Goal: Task Accomplishment & Management: Manage account settings

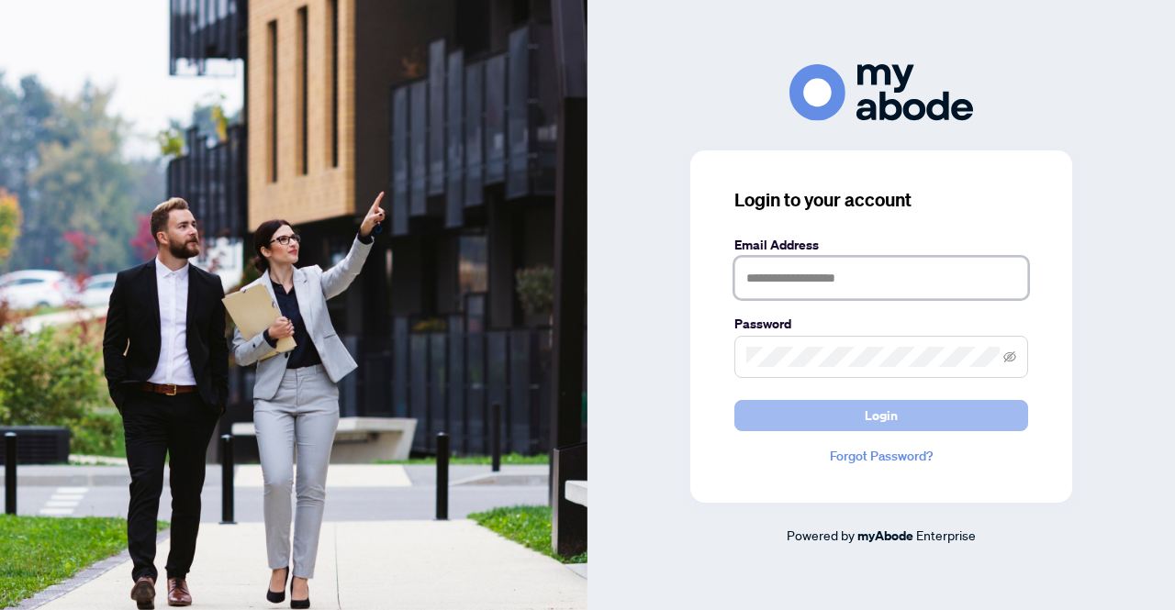
type input "**********"
click at [852, 423] on button "Login" at bounding box center [881, 415] width 294 height 31
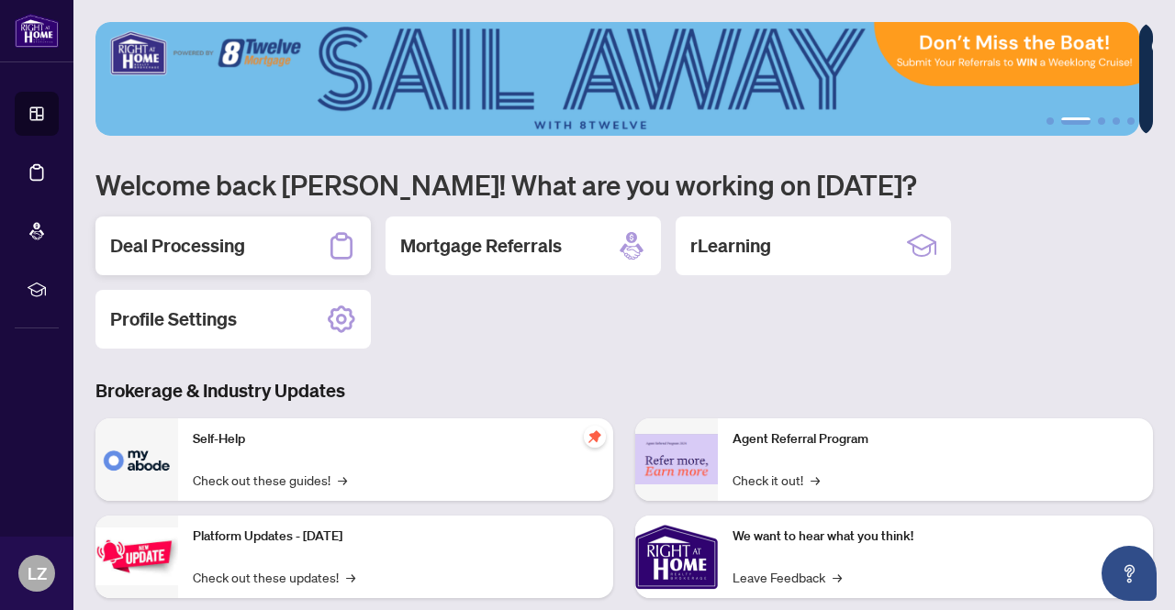
click at [217, 245] on h2 "Deal Processing" at bounding box center [177, 246] width 135 height 26
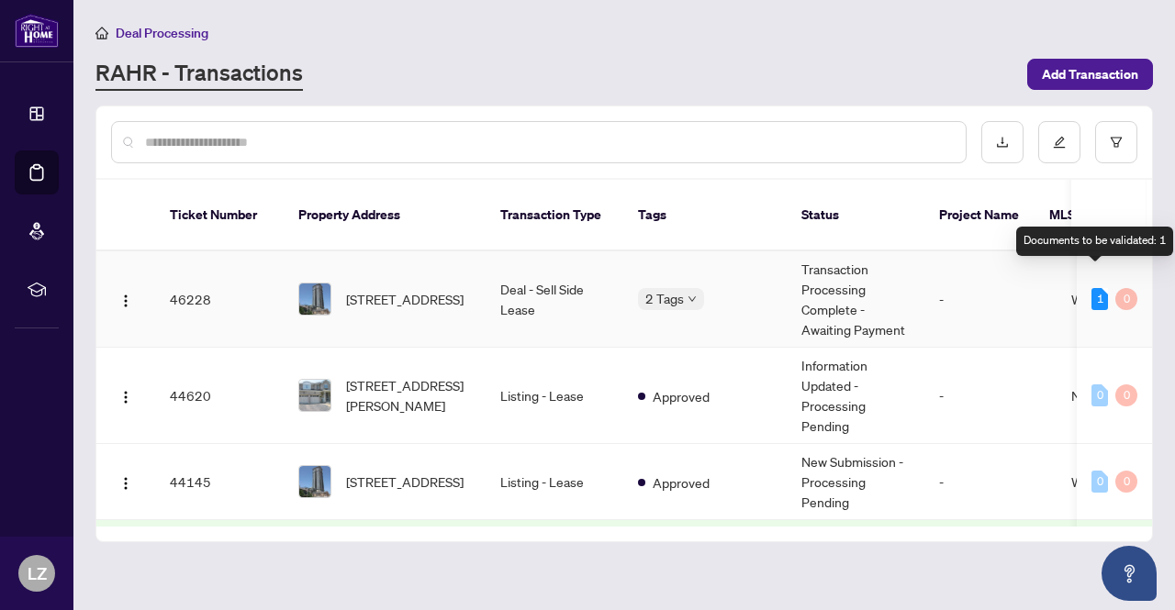
click at [1092, 288] on div "1" at bounding box center [1099, 299] width 17 height 22
click at [1094, 288] on div "1" at bounding box center [1099, 299] width 17 height 22
click at [546, 280] on td "Deal - Sell Side Lease" at bounding box center [554, 299] width 138 height 96
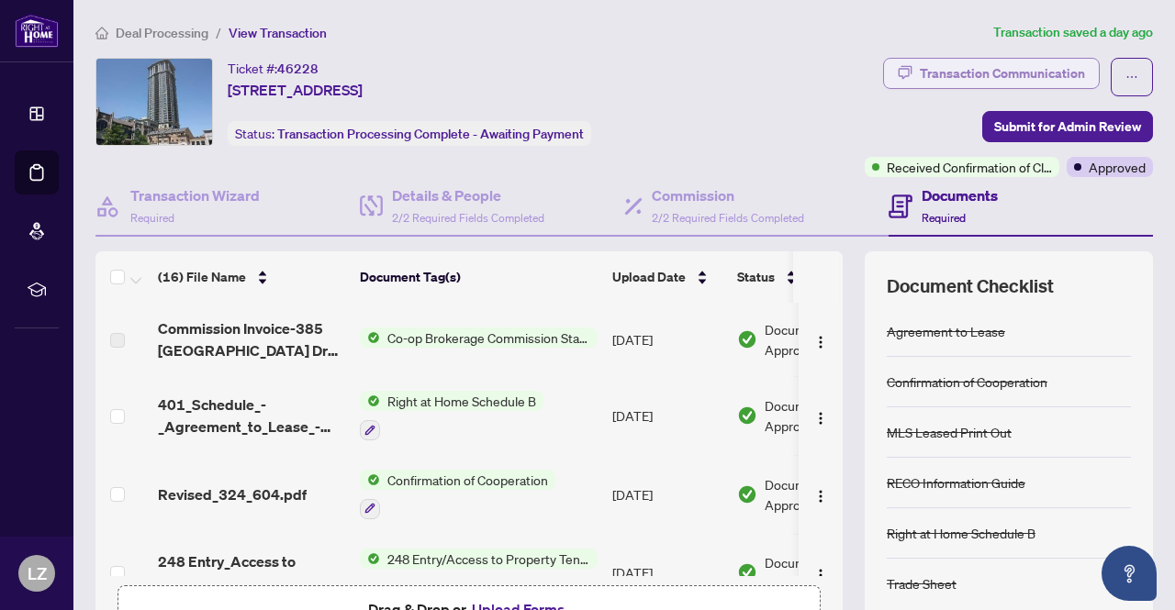
click at [994, 72] on div "Transaction Communication" at bounding box center [1001, 73] width 165 height 29
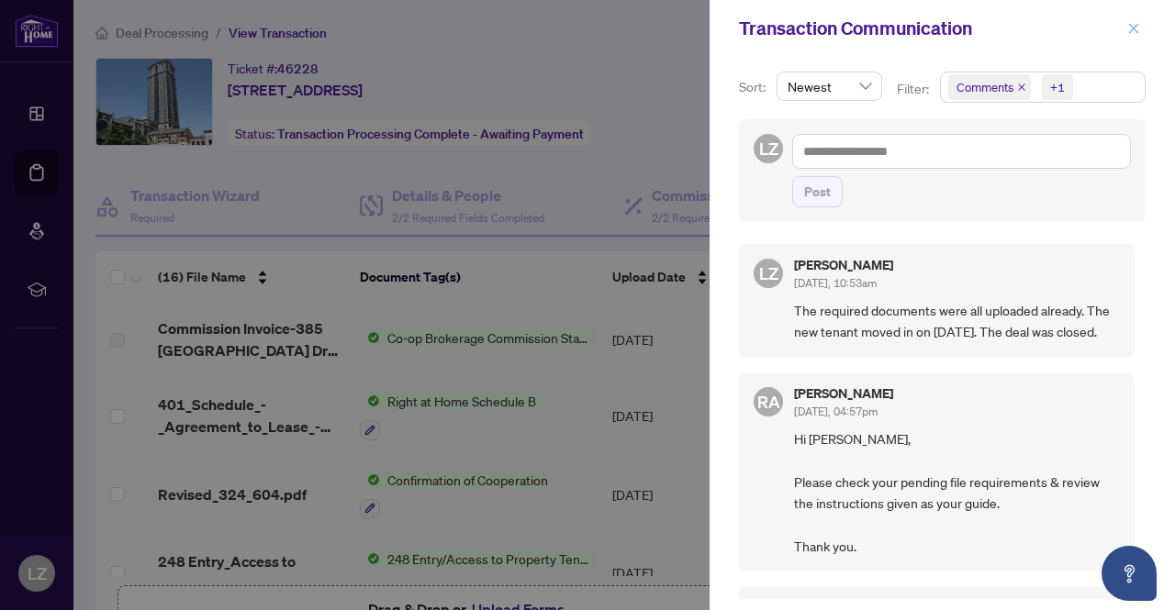
click at [1133, 26] on icon "close" at bounding box center [1133, 28] width 13 height 13
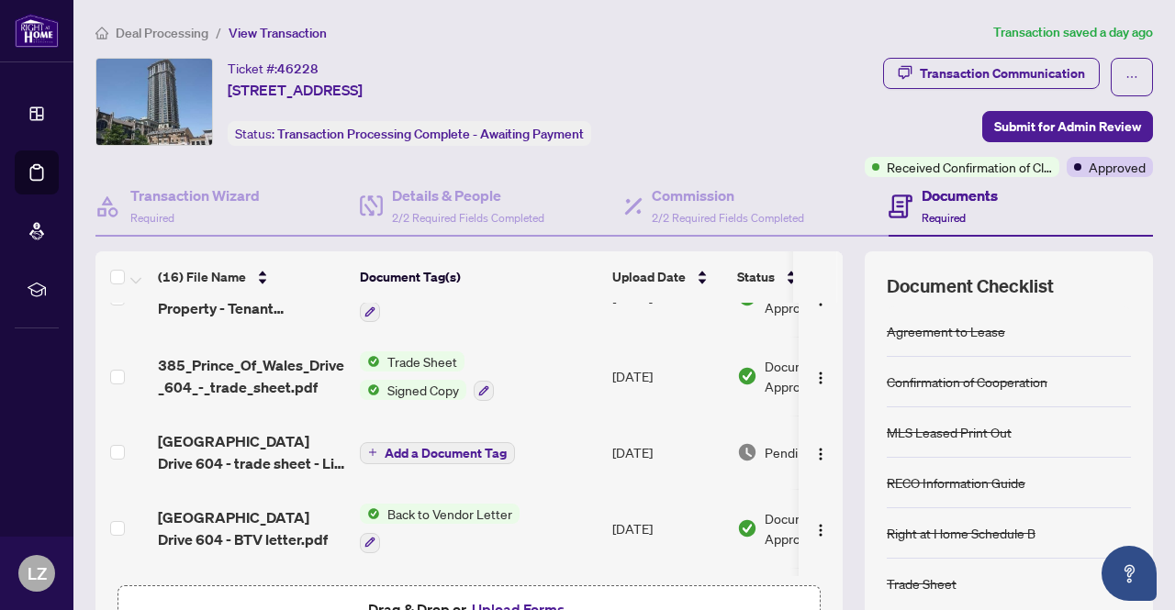
scroll to position [551, 0]
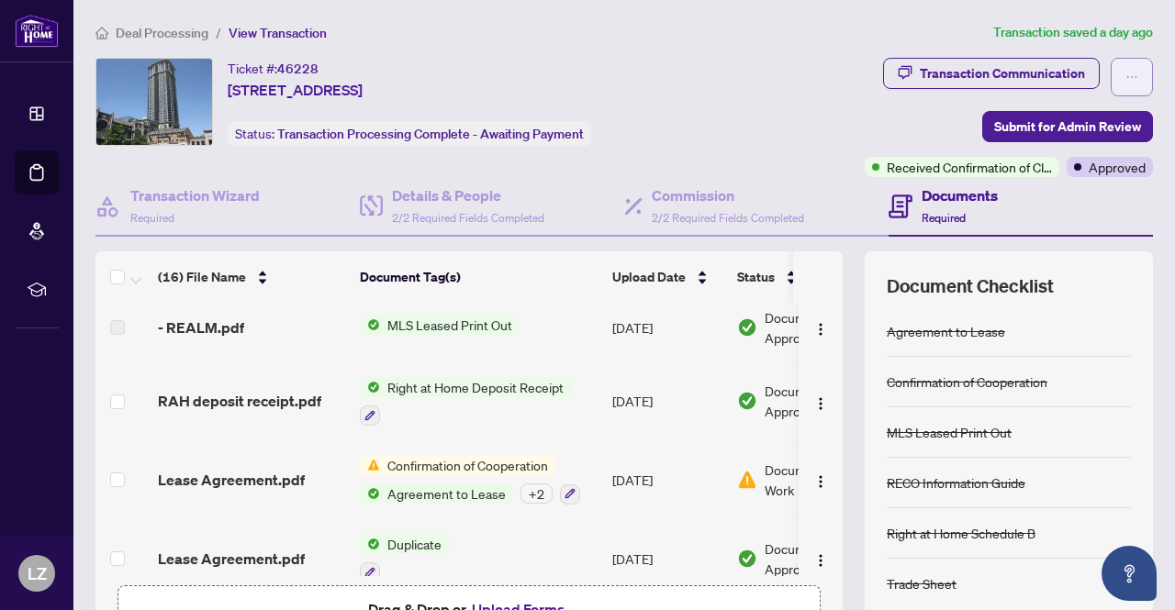
click at [1129, 77] on button "button" at bounding box center [1131, 77] width 42 height 39
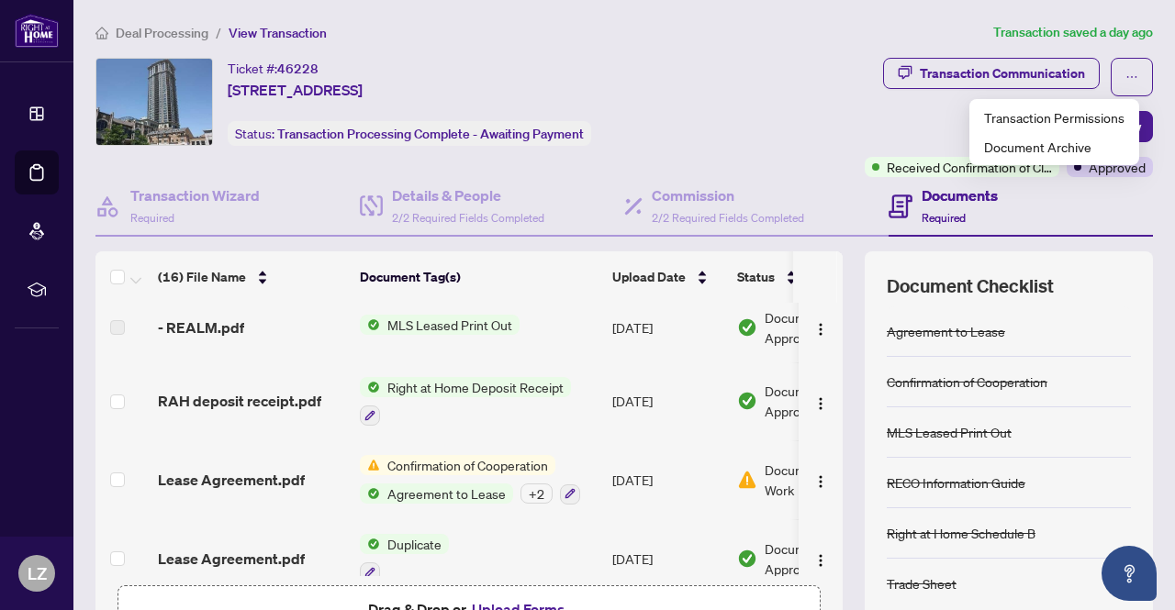
click at [811, 95] on div "Transaction Communication Submit for Admin Review Received Confirmation of Clos…" at bounding box center [941, 117] width 421 height 119
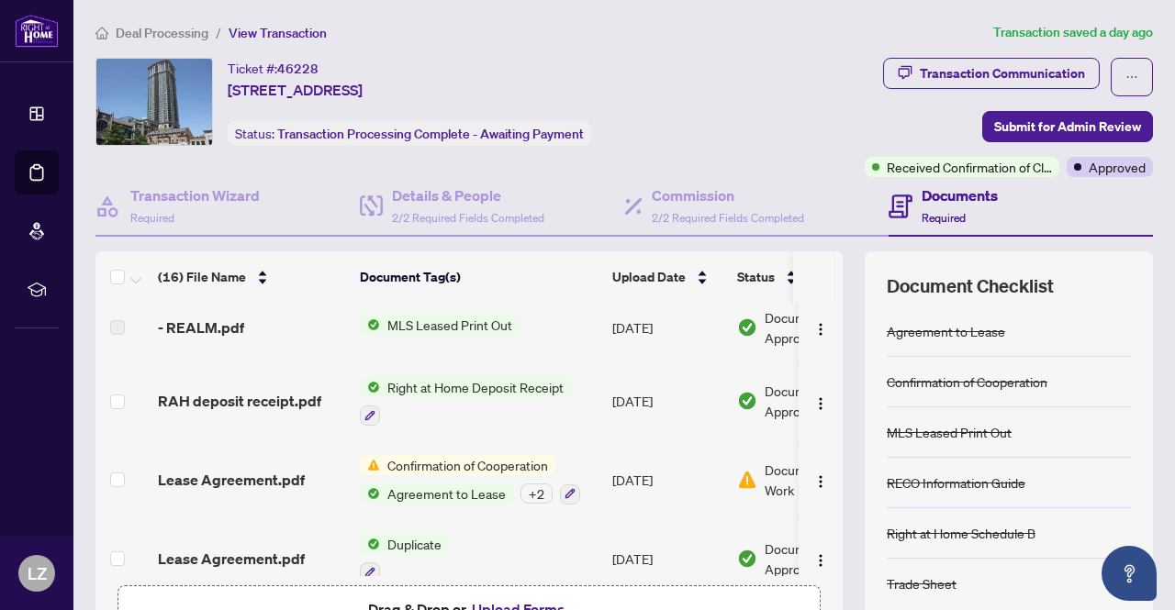
click at [1020, 31] on article "Transaction saved a day ago" at bounding box center [1073, 32] width 160 height 21
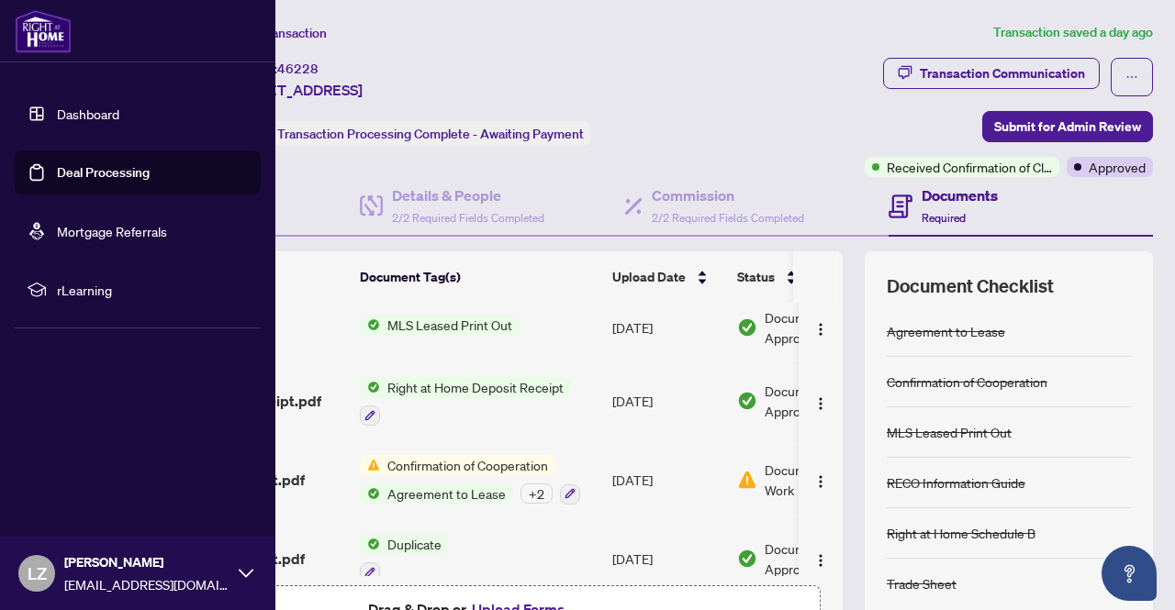
click at [37, 38] on img at bounding box center [43, 31] width 57 height 44
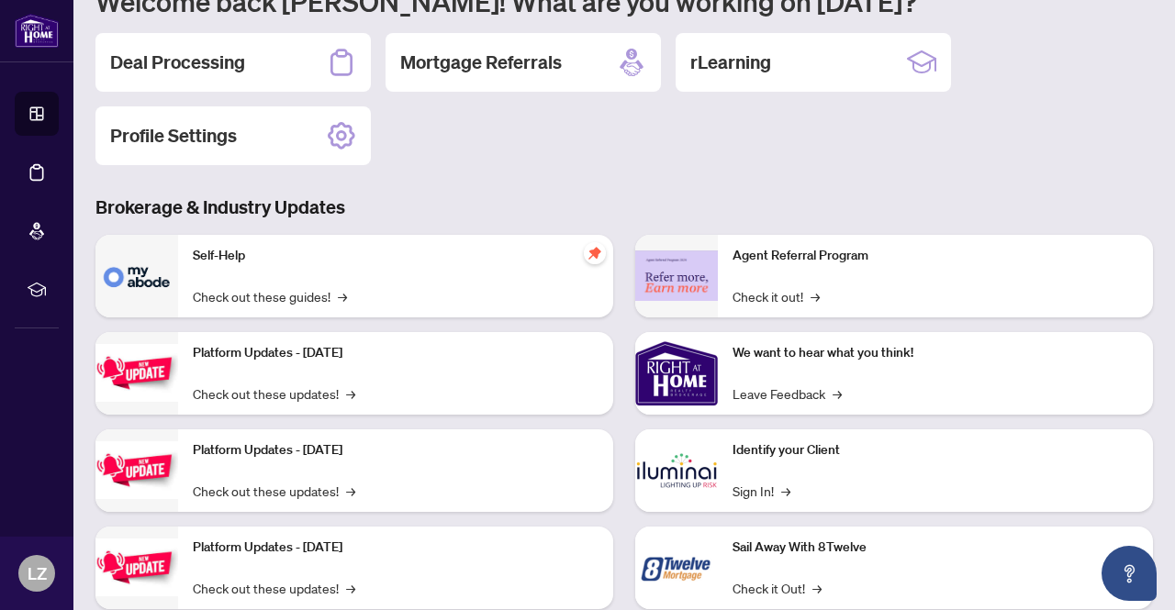
scroll to position [229, 0]
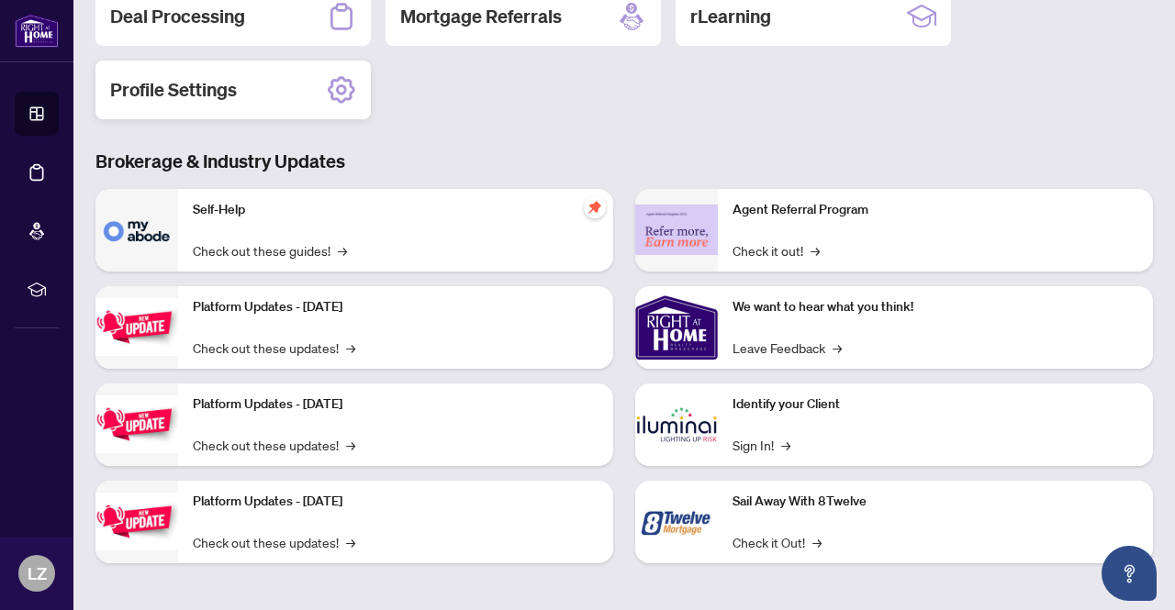
click at [209, 93] on h2 "Profile Settings" at bounding box center [173, 90] width 127 height 26
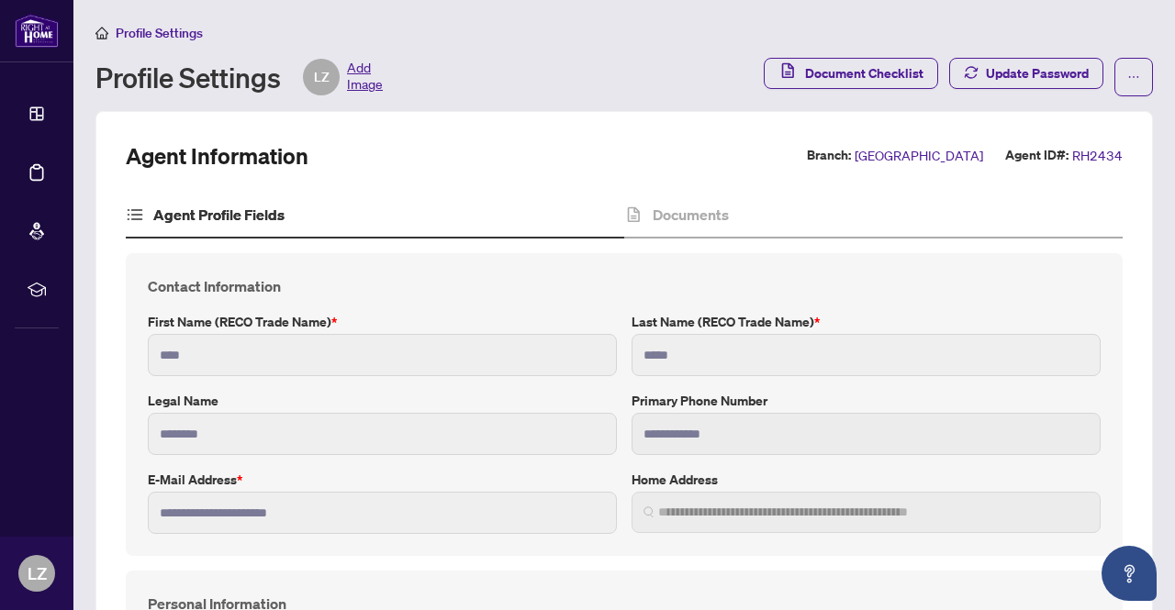
type input "**********"
type input "****"
type input "**********"
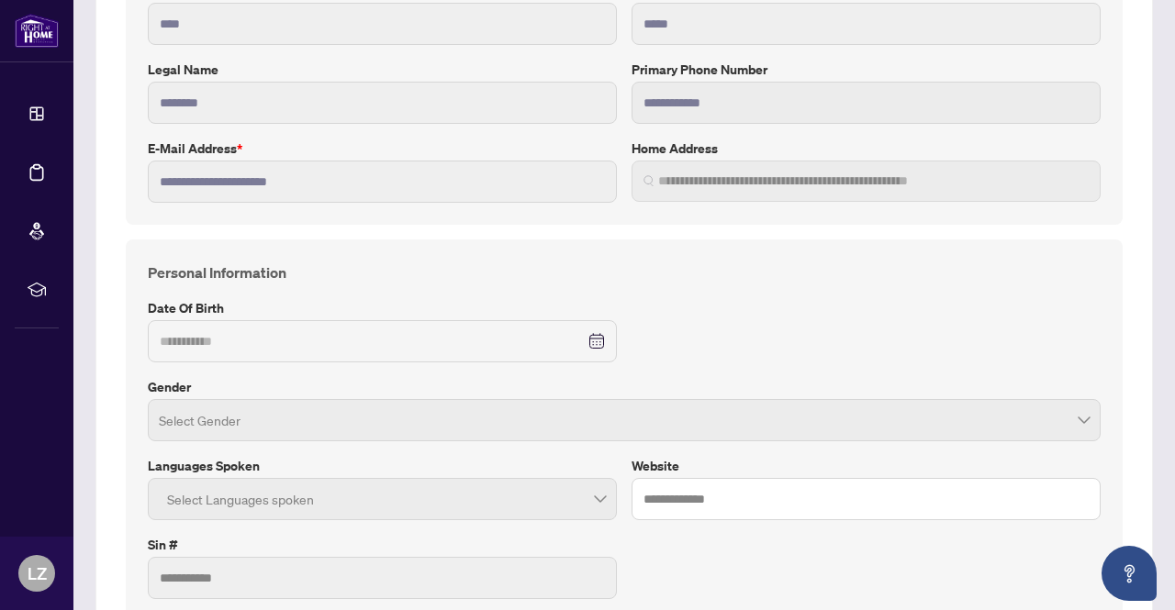
scroll to position [367, 0]
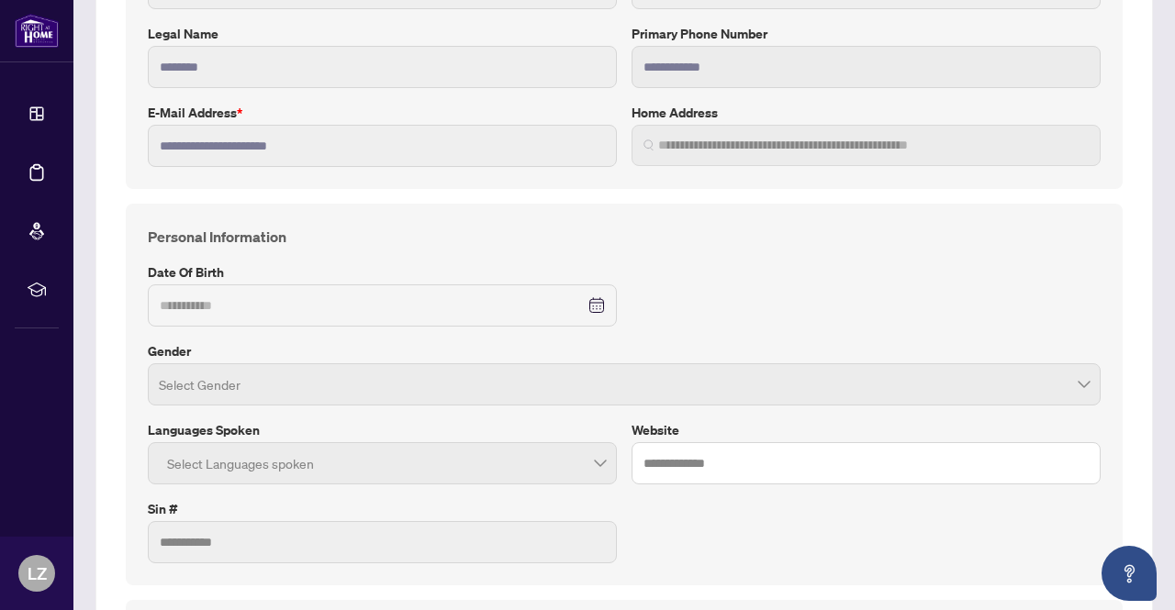
click at [1074, 379] on span at bounding box center [624, 384] width 930 height 35
click at [1068, 384] on span at bounding box center [624, 384] width 930 height 35
click at [586, 465] on div at bounding box center [382, 463] width 445 height 33
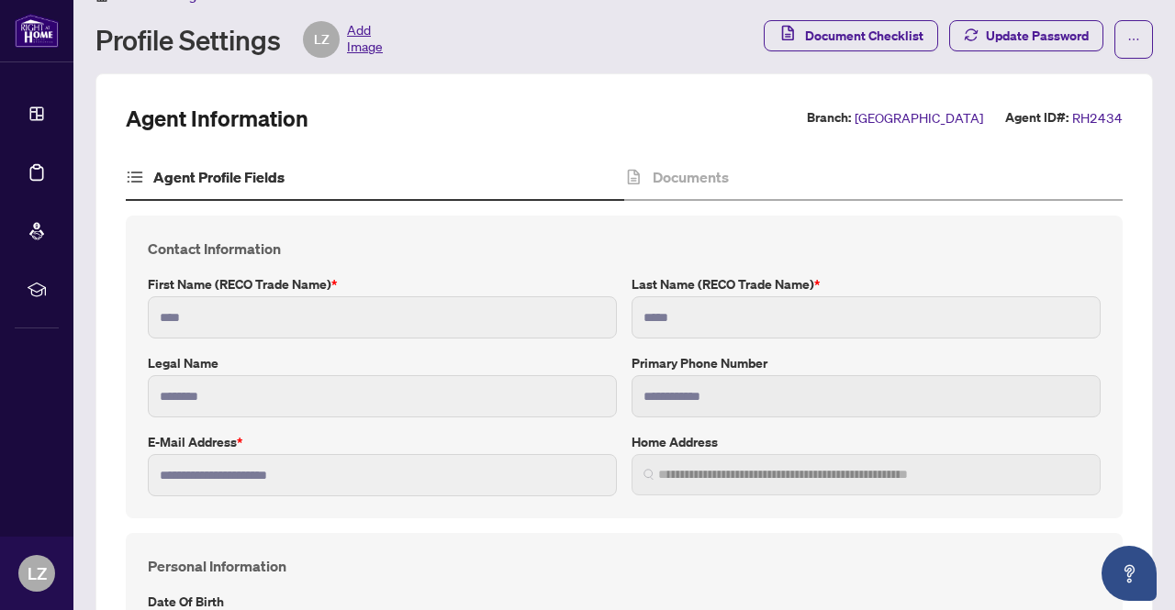
scroll to position [0, 0]
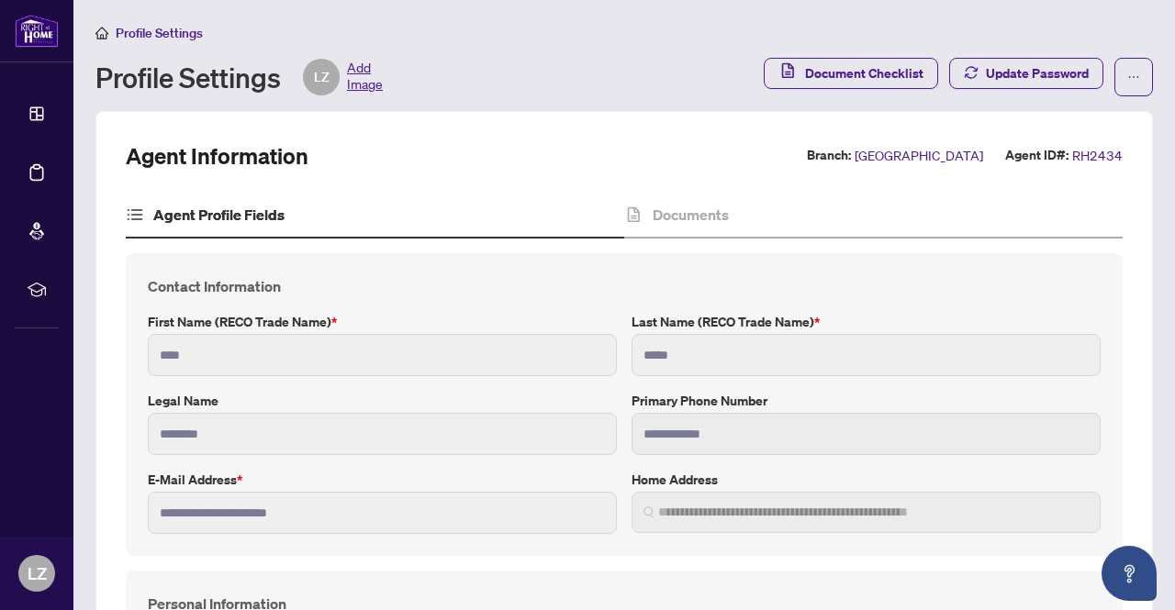
click at [325, 73] on span "LZ" at bounding box center [322, 77] width 16 height 20
click at [356, 79] on span "Add Image" at bounding box center [365, 77] width 36 height 37
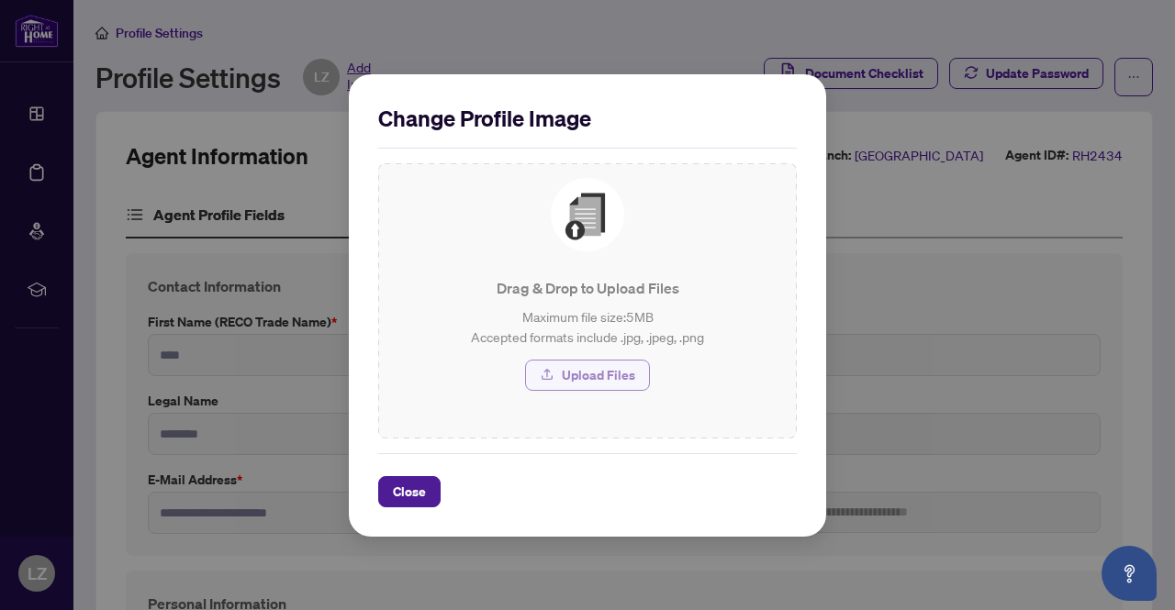
click at [602, 379] on span "Upload Files" at bounding box center [598, 375] width 73 height 29
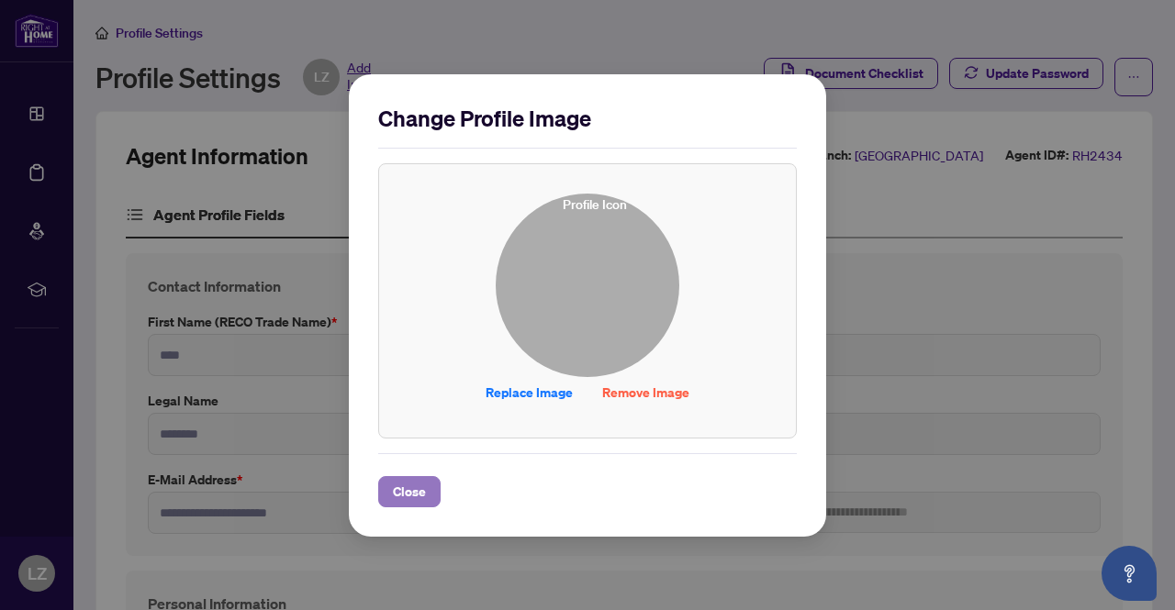
drag, startPoint x: 401, startPoint y: 487, endPoint x: 410, endPoint y: 490, distance: 9.6
click at [411, 489] on span "Close" at bounding box center [409, 491] width 33 height 29
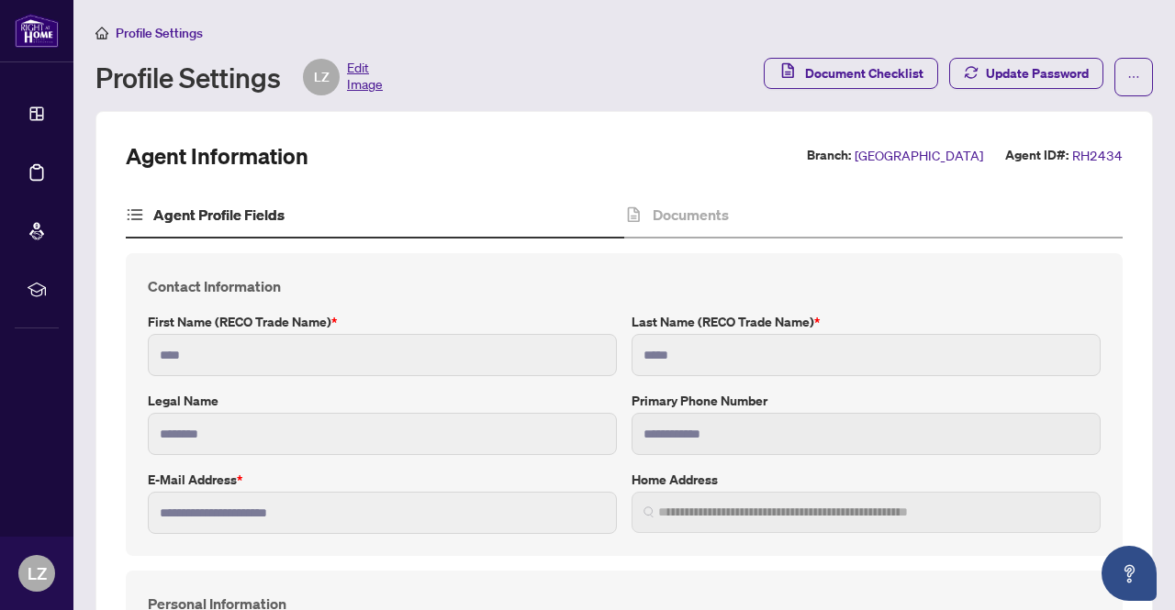
click at [347, 86] on div "LZ Edit Image" at bounding box center [343, 77] width 80 height 37
click at [327, 73] on span "LZ" at bounding box center [322, 77] width 16 height 20
click at [361, 78] on span "Edit Image" at bounding box center [365, 77] width 36 height 37
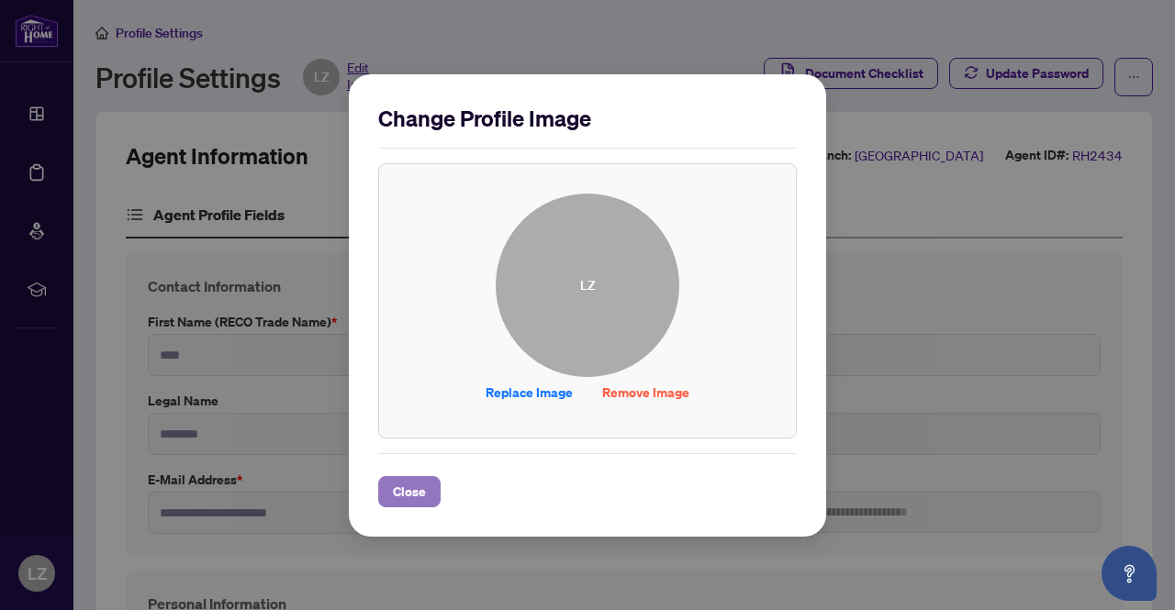
click at [401, 487] on span "Close" at bounding box center [409, 491] width 33 height 29
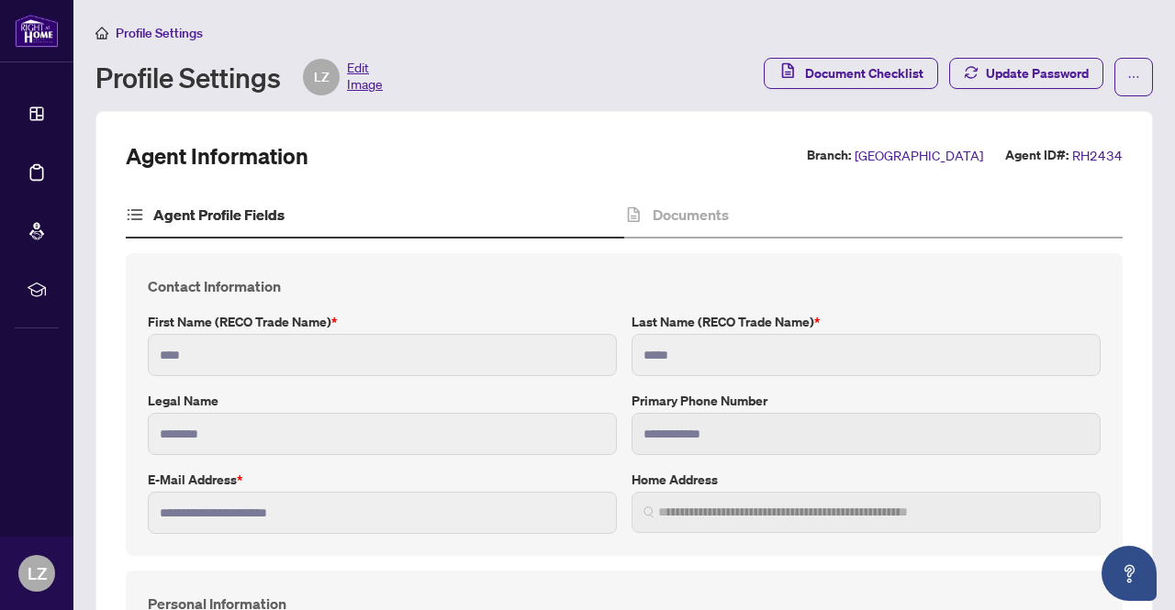
click at [262, 218] on h4 "Agent Profile Fields" at bounding box center [218, 215] width 131 height 22
click at [226, 212] on h4 "Agent Profile Fields" at bounding box center [218, 215] width 131 height 22
click at [128, 210] on icon at bounding box center [135, 215] width 18 height 18
click at [867, 75] on span "Document Checklist" at bounding box center [864, 73] width 118 height 29
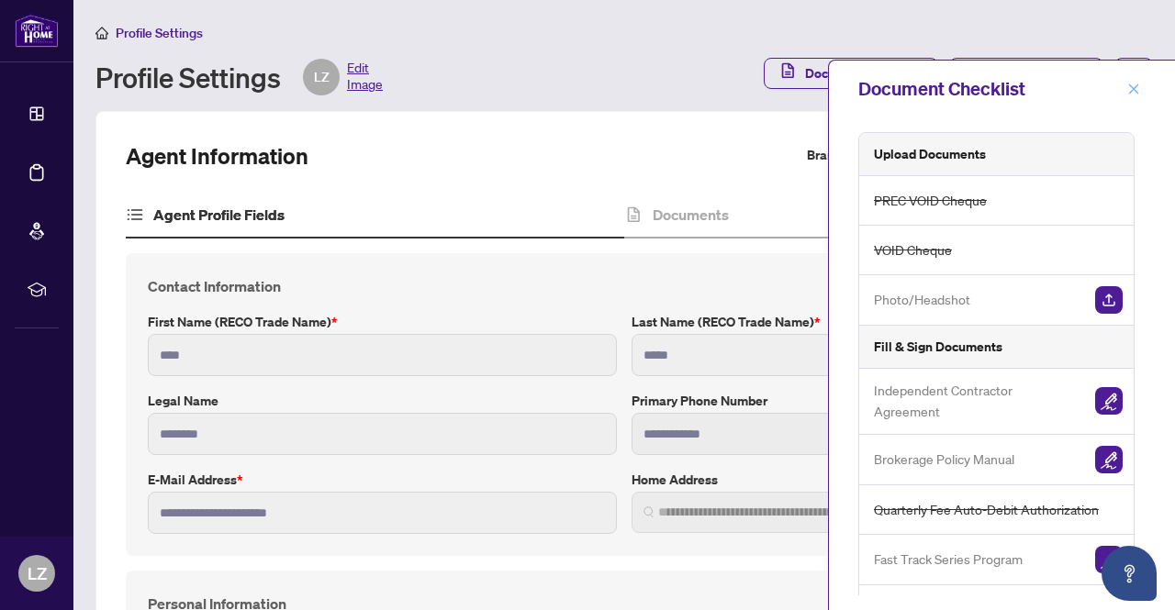
click at [1131, 90] on icon "close" at bounding box center [1133, 89] width 13 height 13
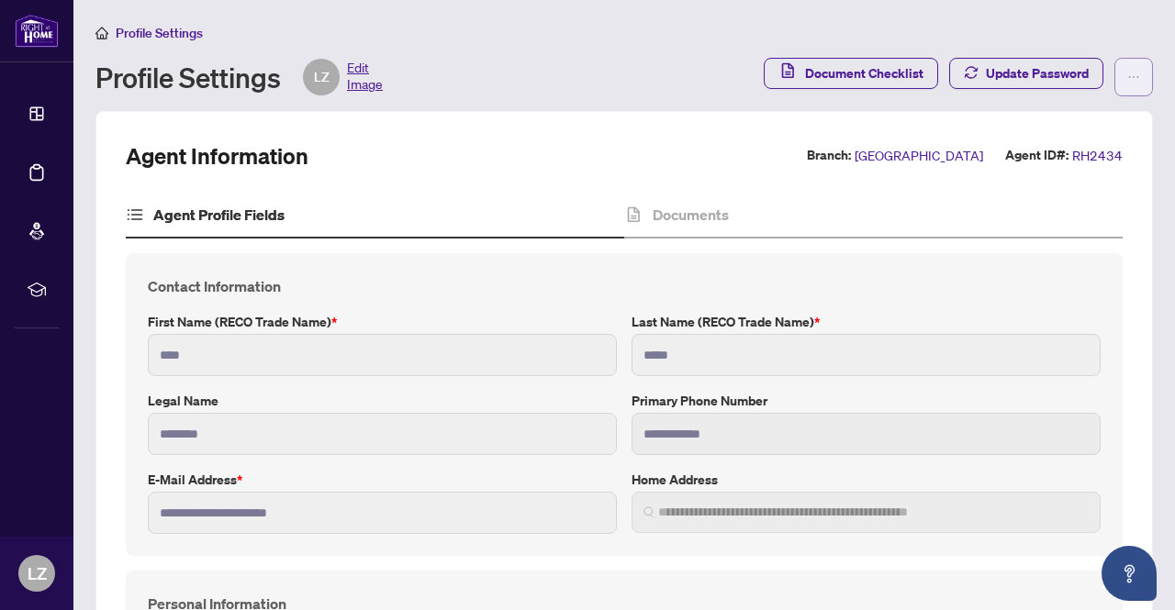
click at [1127, 85] on span "button" at bounding box center [1133, 76] width 13 height 29
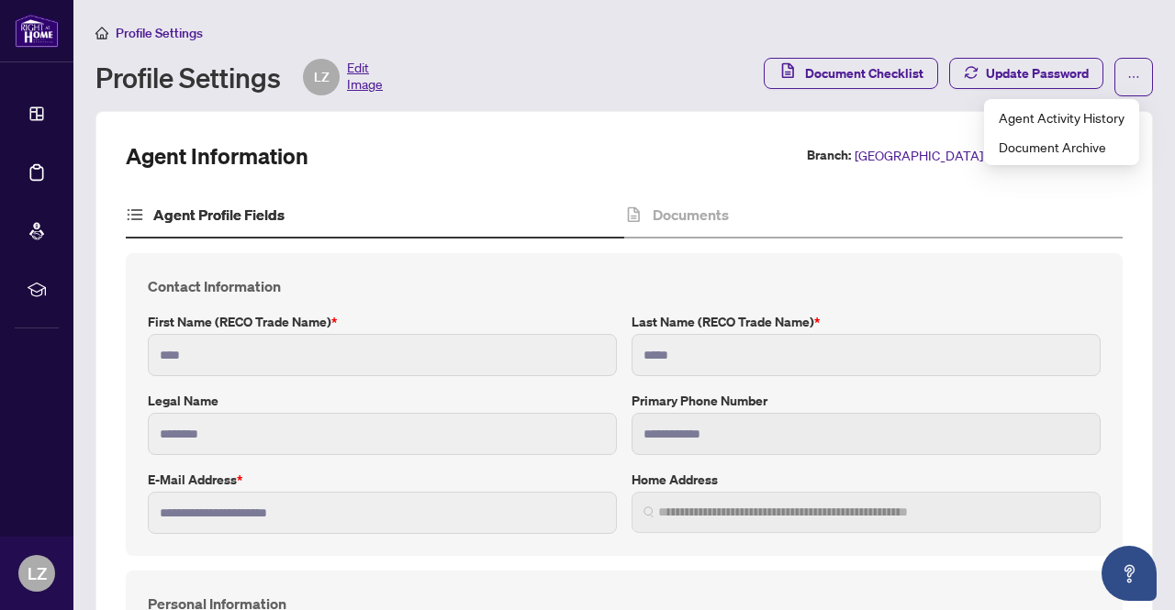
click at [763, 59] on span "Document Checklist" at bounding box center [850, 77] width 174 height 39
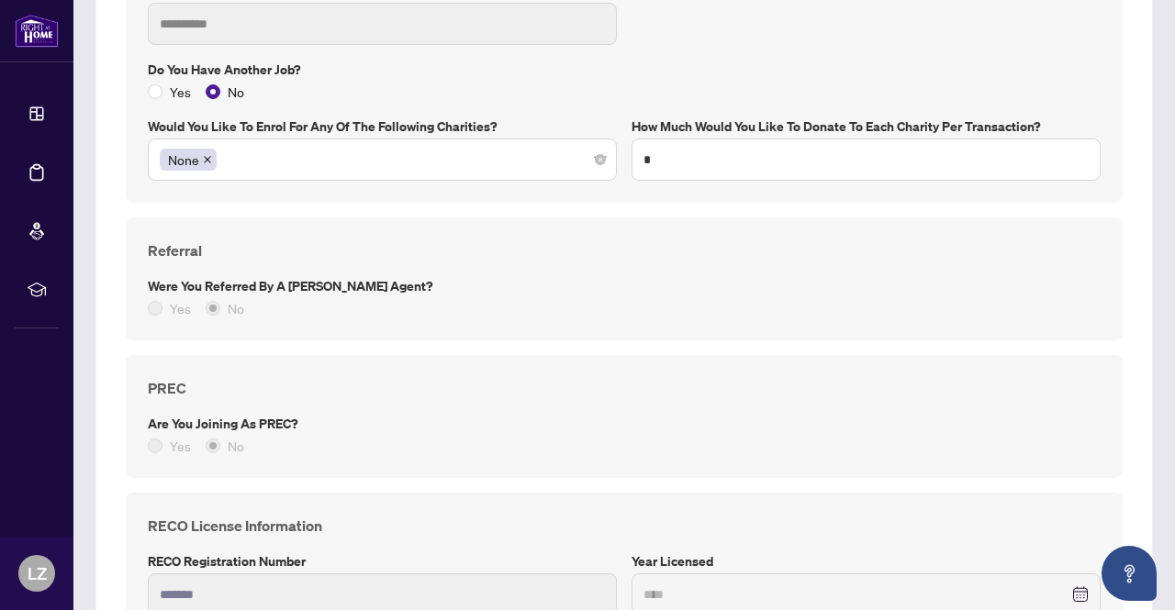
scroll to position [1285, 0]
click at [595, 146] on div "None" at bounding box center [382, 158] width 445 height 33
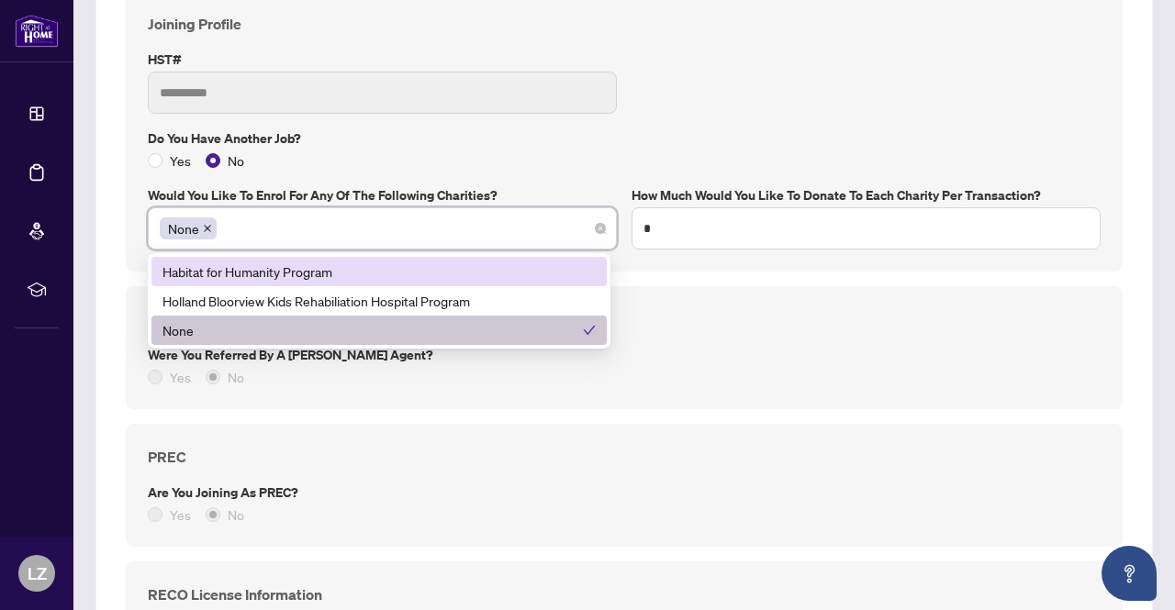
scroll to position [1101, 0]
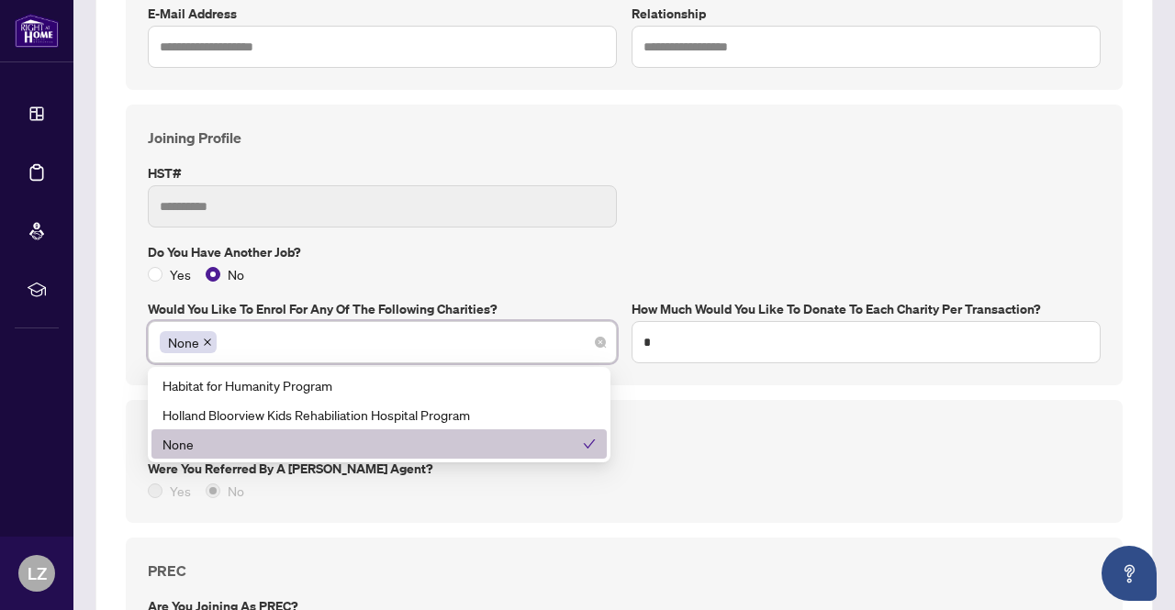
click at [543, 447] on div "None" at bounding box center [372, 444] width 420 height 20
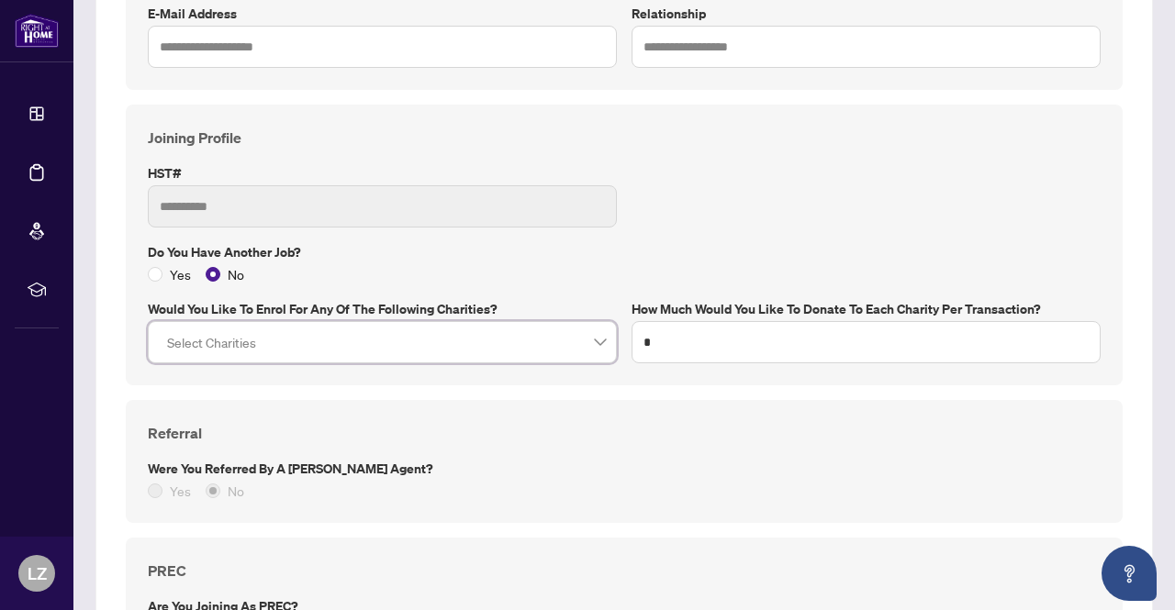
click at [676, 206] on div "Joining Profile HST# Do you have another job? Yes No Would you like to enrol fo…" at bounding box center [623, 245] width 967 height 237
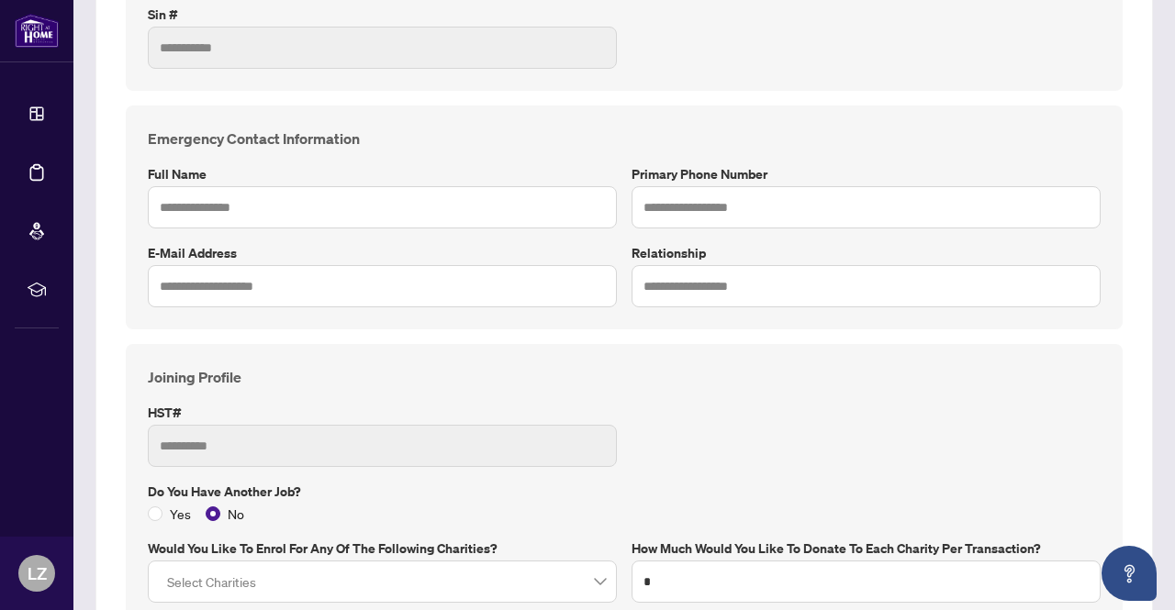
scroll to position [826, 0]
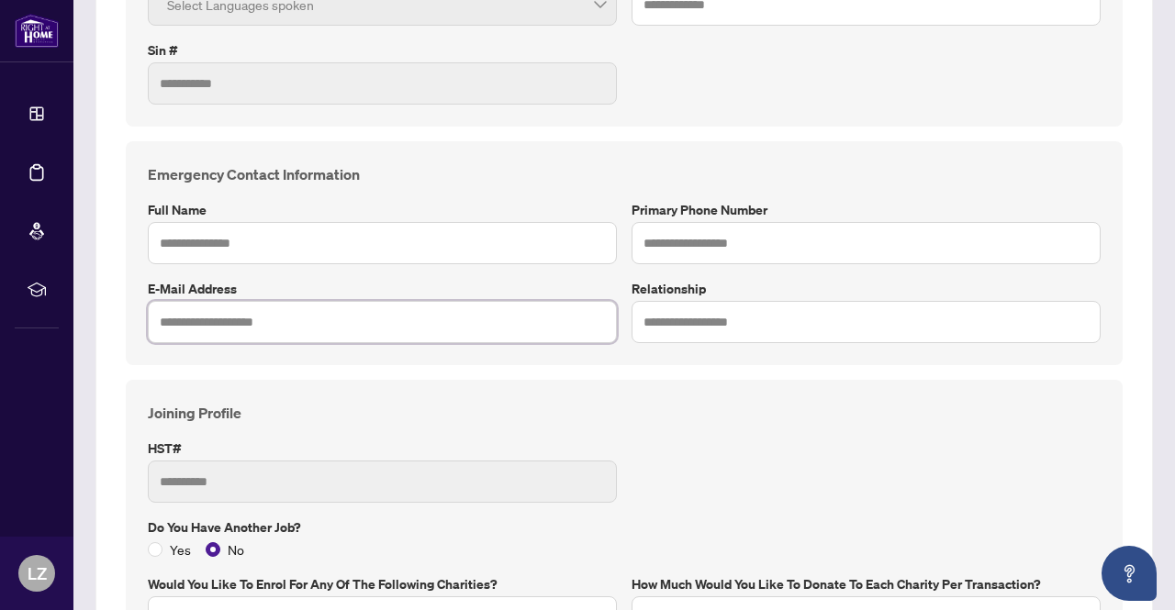
click at [500, 301] on input "text" at bounding box center [382, 322] width 469 height 42
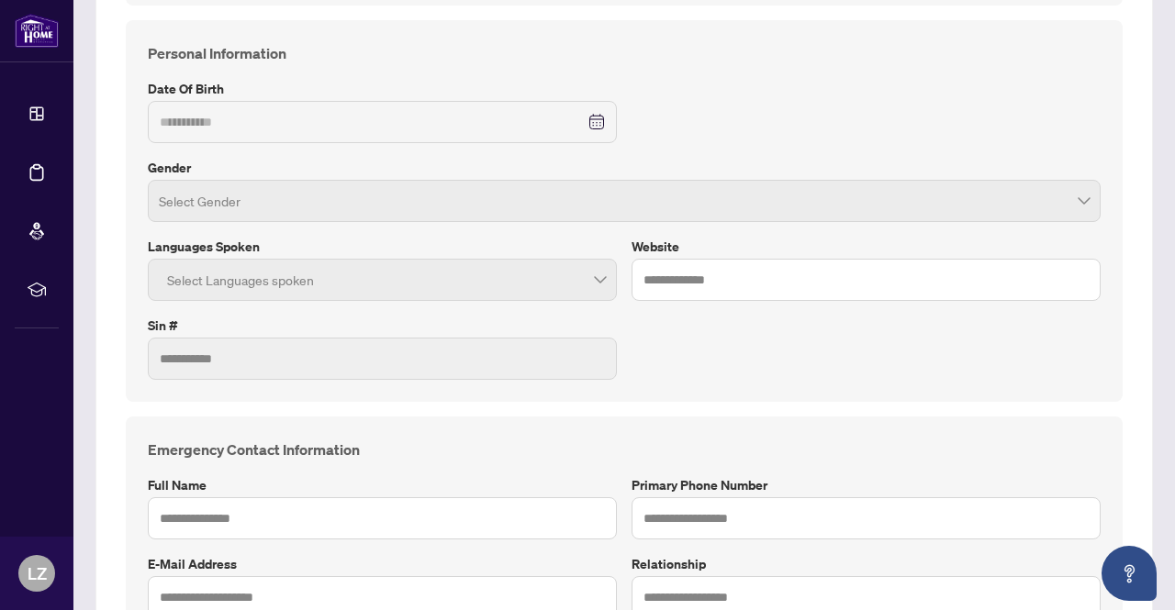
click at [1074, 199] on span at bounding box center [624, 201] width 930 height 35
click at [1073, 199] on span at bounding box center [624, 201] width 930 height 35
click at [589, 277] on div at bounding box center [382, 279] width 445 height 33
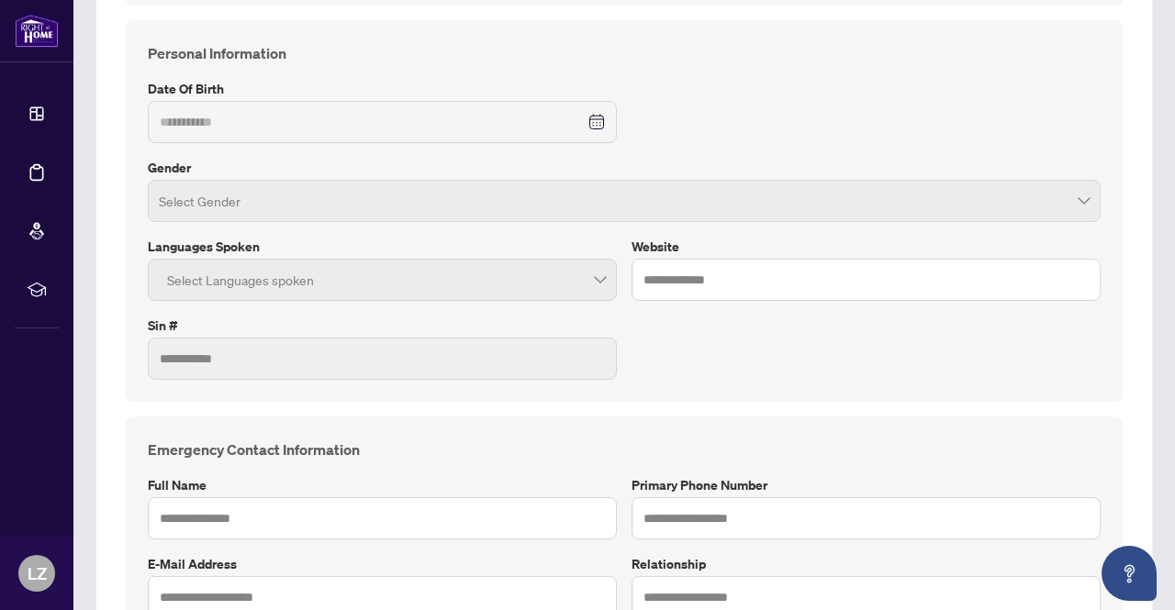
click at [589, 278] on div at bounding box center [382, 279] width 445 height 33
click at [673, 284] on input "text" at bounding box center [865, 280] width 469 height 42
click at [284, 276] on div at bounding box center [382, 279] width 445 height 33
click at [599, 282] on div "Select Languages spoken" at bounding box center [382, 280] width 469 height 42
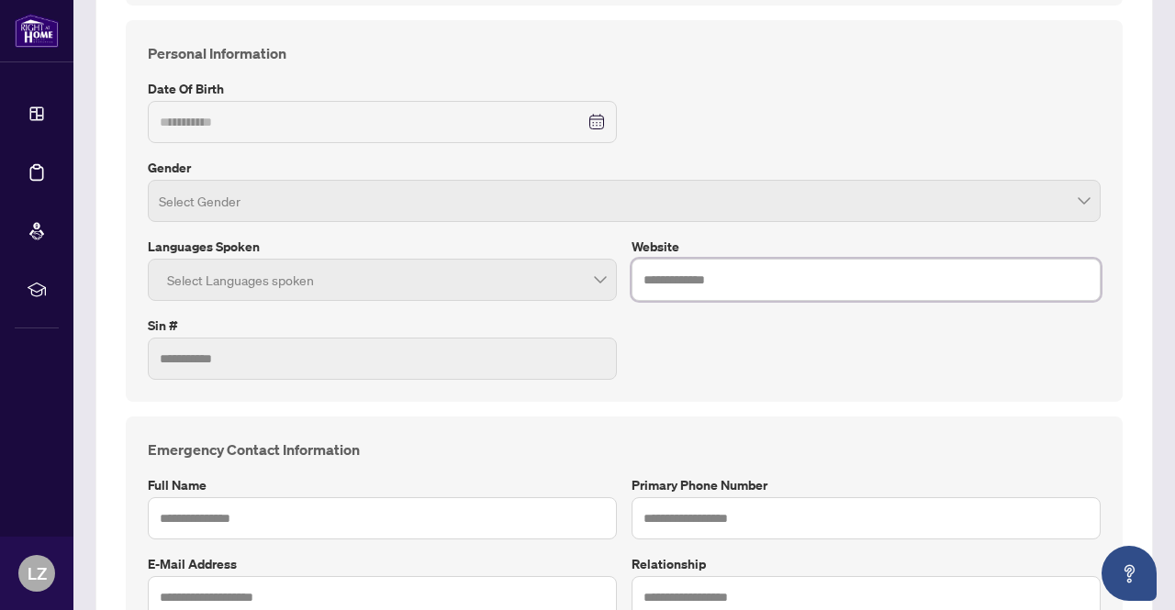
click at [596, 280] on div at bounding box center [382, 279] width 445 height 33
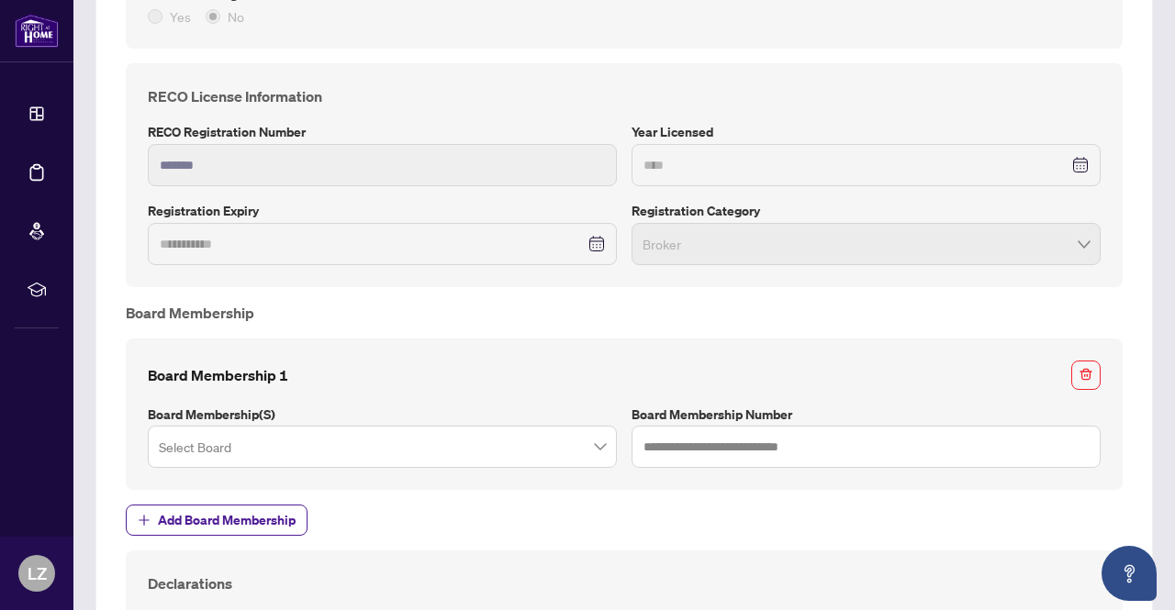
scroll to position [1743, 0]
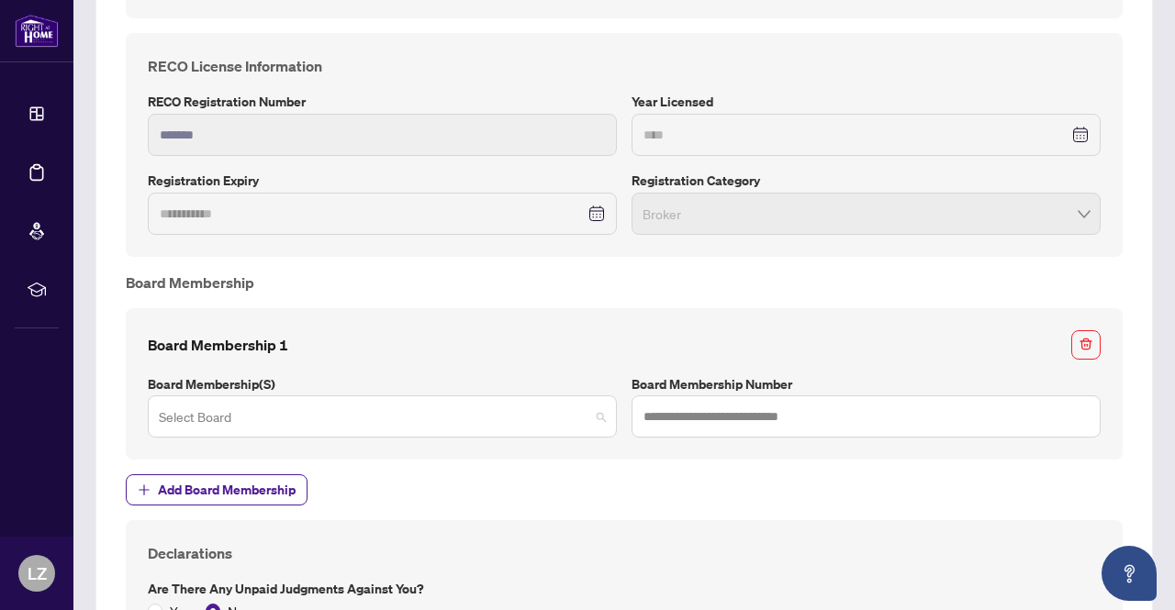
click at [584, 414] on span at bounding box center [382, 416] width 447 height 35
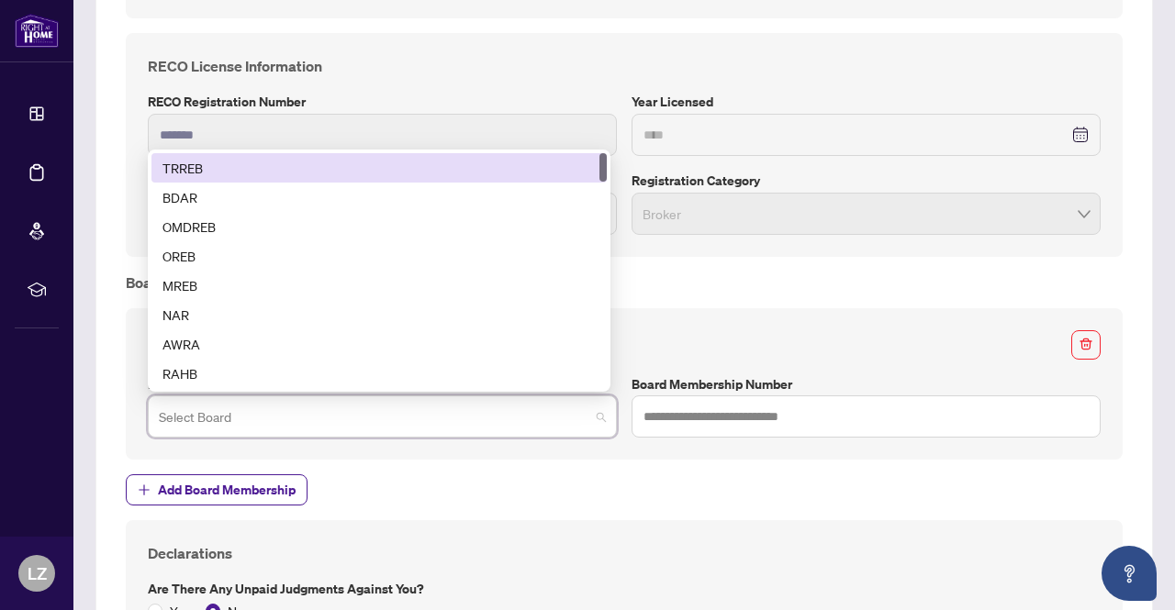
click at [192, 153] on div "TRREB" at bounding box center [378, 167] width 455 height 29
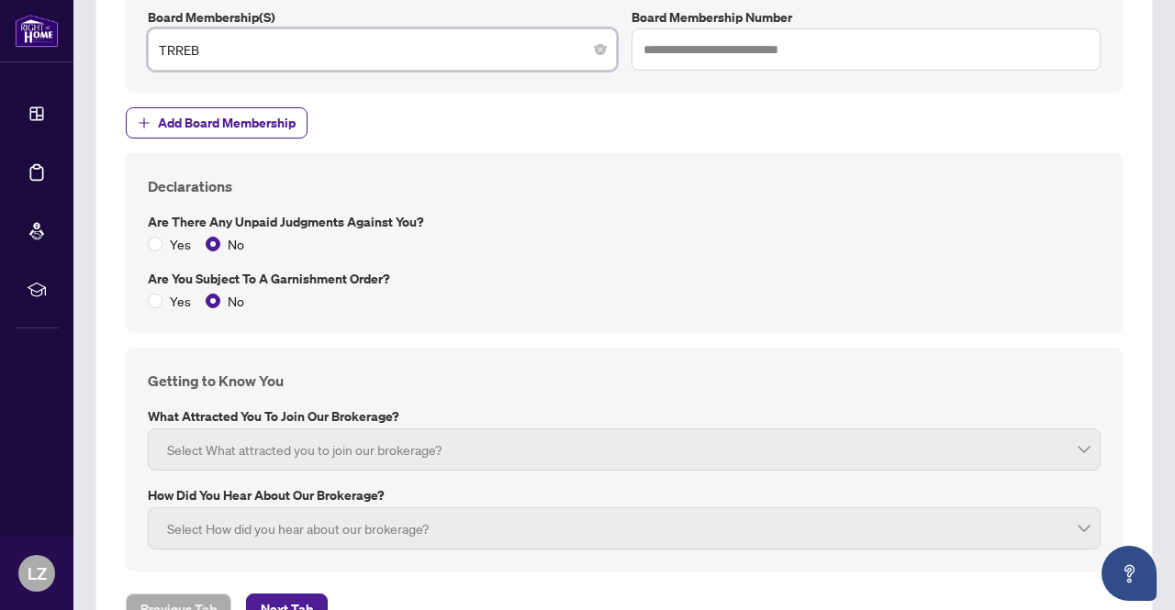
scroll to position [2171, 0]
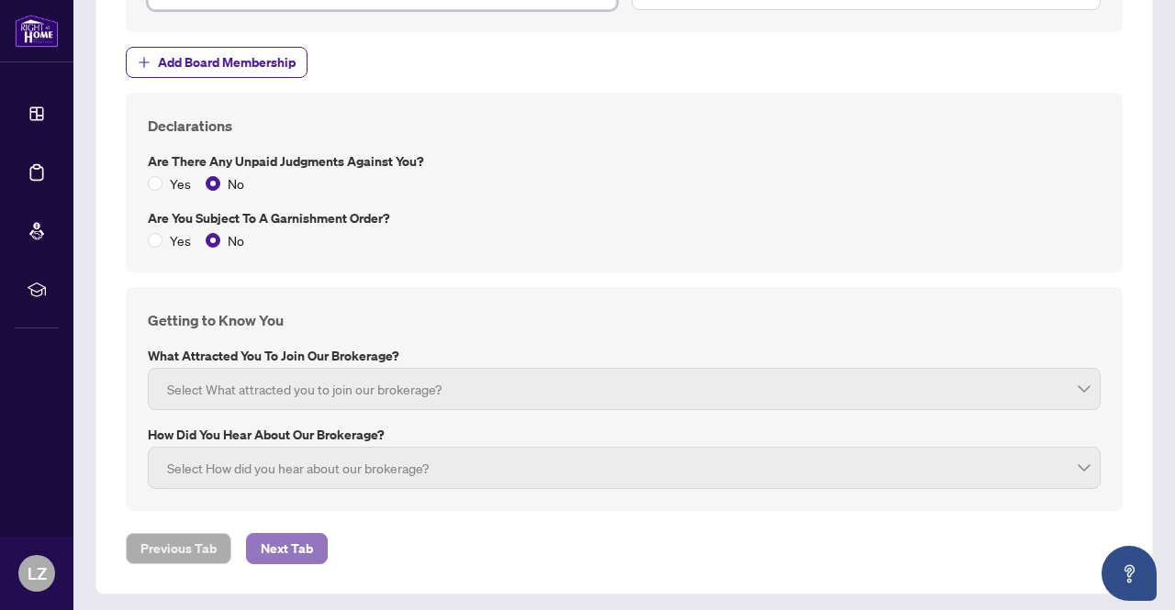
click at [279, 535] on span "Next Tab" at bounding box center [287, 548] width 52 height 29
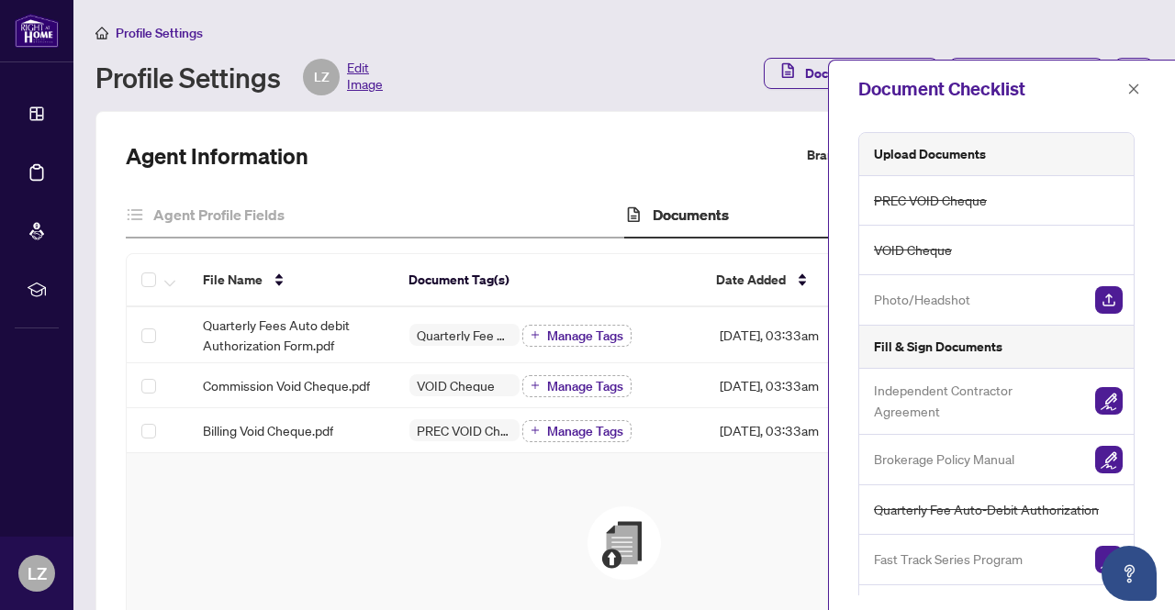
click at [489, 495] on div "Drag & Drop to Upload Files Maximum file size: 25 MB Accepted formats include .…" at bounding box center [623, 613] width 921 height 246
click at [1136, 88] on icon "close" at bounding box center [1133, 89] width 13 height 13
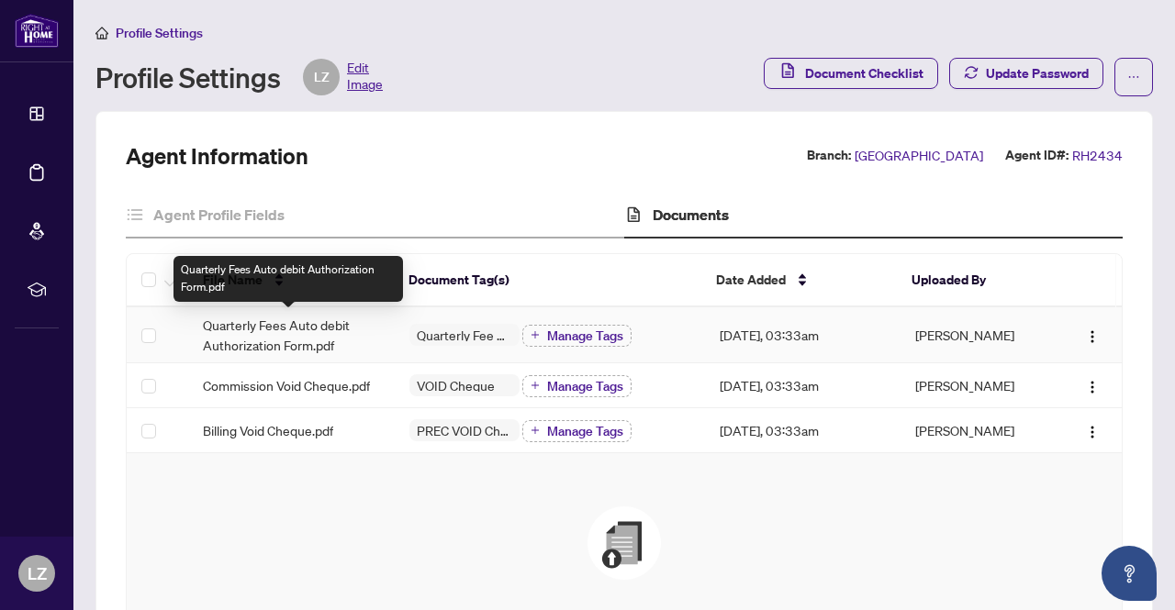
click at [306, 330] on span "Quarterly Fees Auto debit Authorization Form.pdf" at bounding box center [291, 335] width 177 height 40
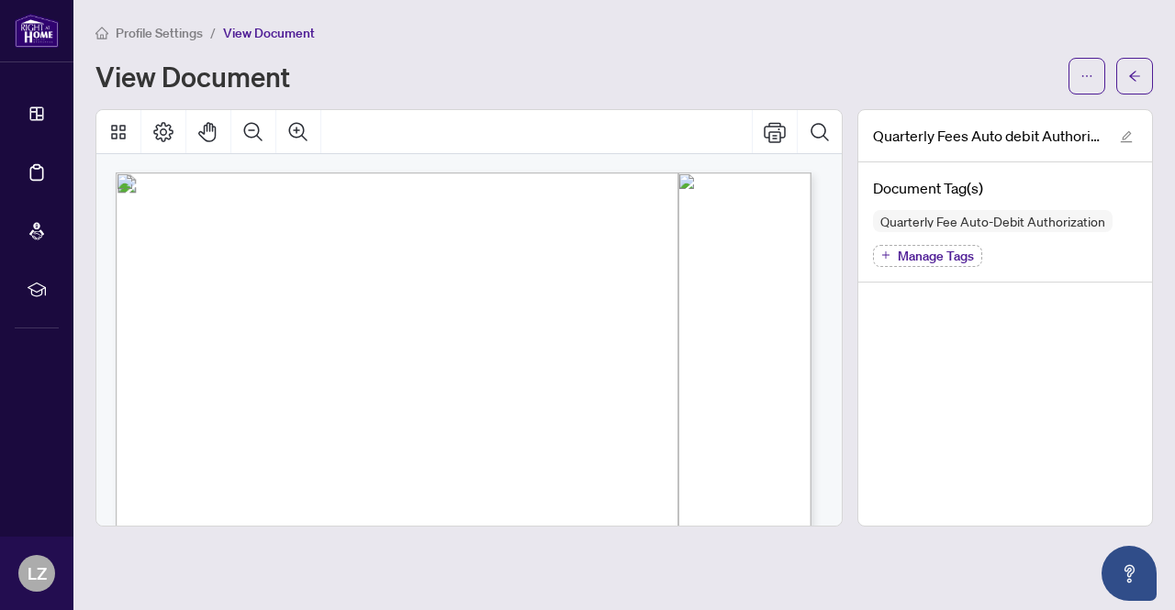
click at [626, 28] on div "Profile Settings / View Document" at bounding box center [623, 32] width 1057 height 21
click at [1011, 425] on div "Quarterly Fees Auto debit Authorization Form.pdf Document Tag(s) Quarterly Fee …" at bounding box center [1004, 318] width 295 height 418
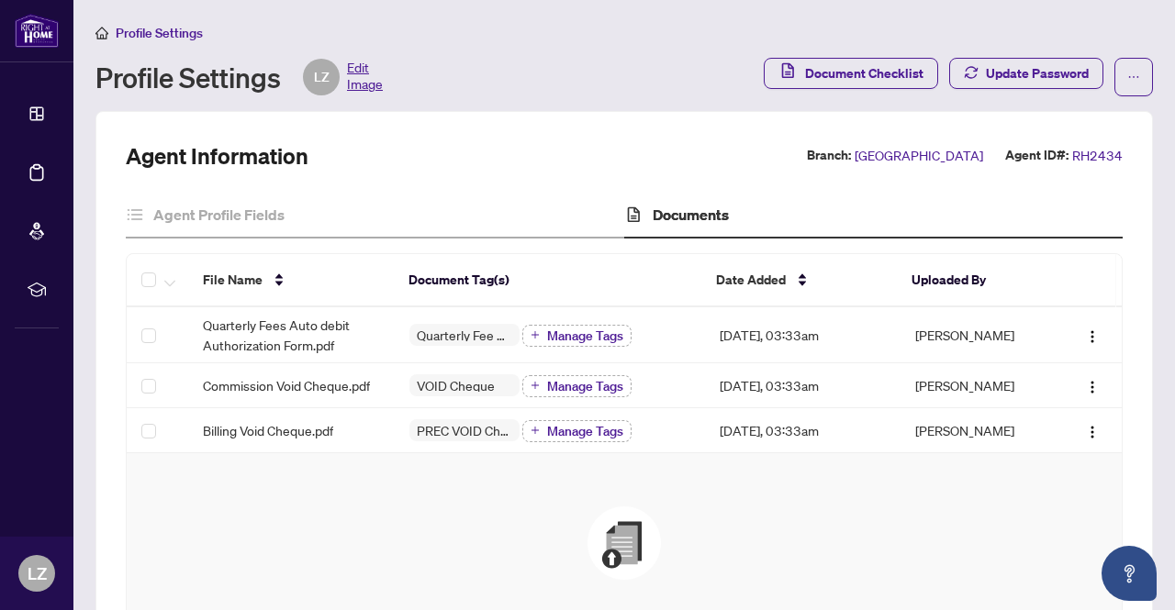
click at [596, 68] on div "Profile Settings LZ Edit Image" at bounding box center [423, 77] width 657 height 37
